Goal: Task Accomplishment & Management: Manage account settings

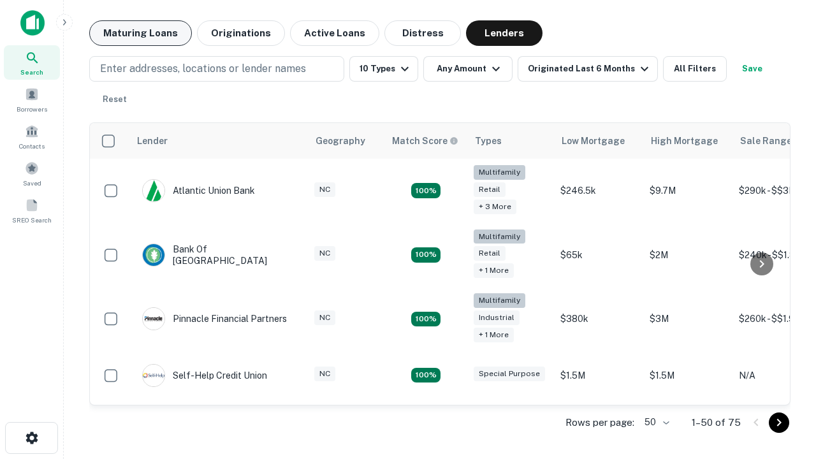
click at [140, 33] on button "Maturing Loans" at bounding box center [140, 33] width 103 height 26
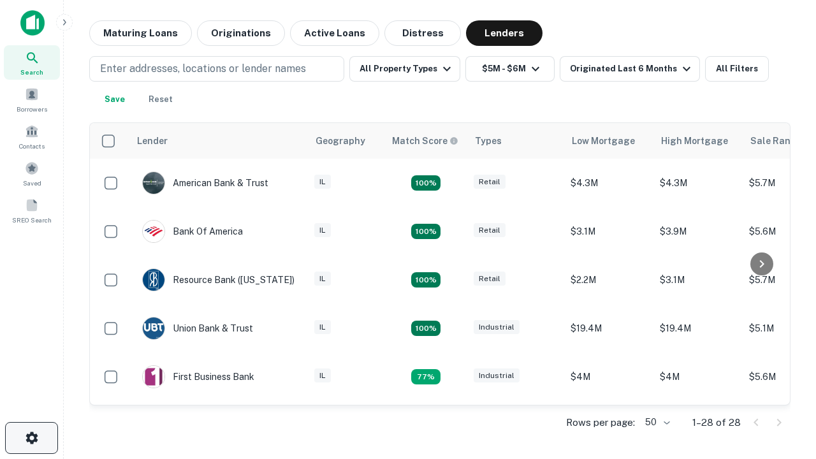
click at [31, 438] on icon "button" at bounding box center [31, 437] width 15 height 15
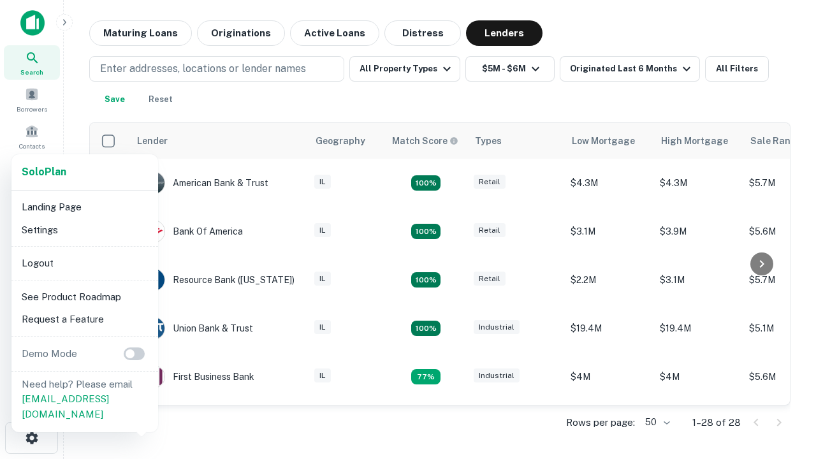
click at [84, 263] on li "Logout" at bounding box center [85, 263] width 136 height 23
